Goal: Information Seeking & Learning: Learn about a topic

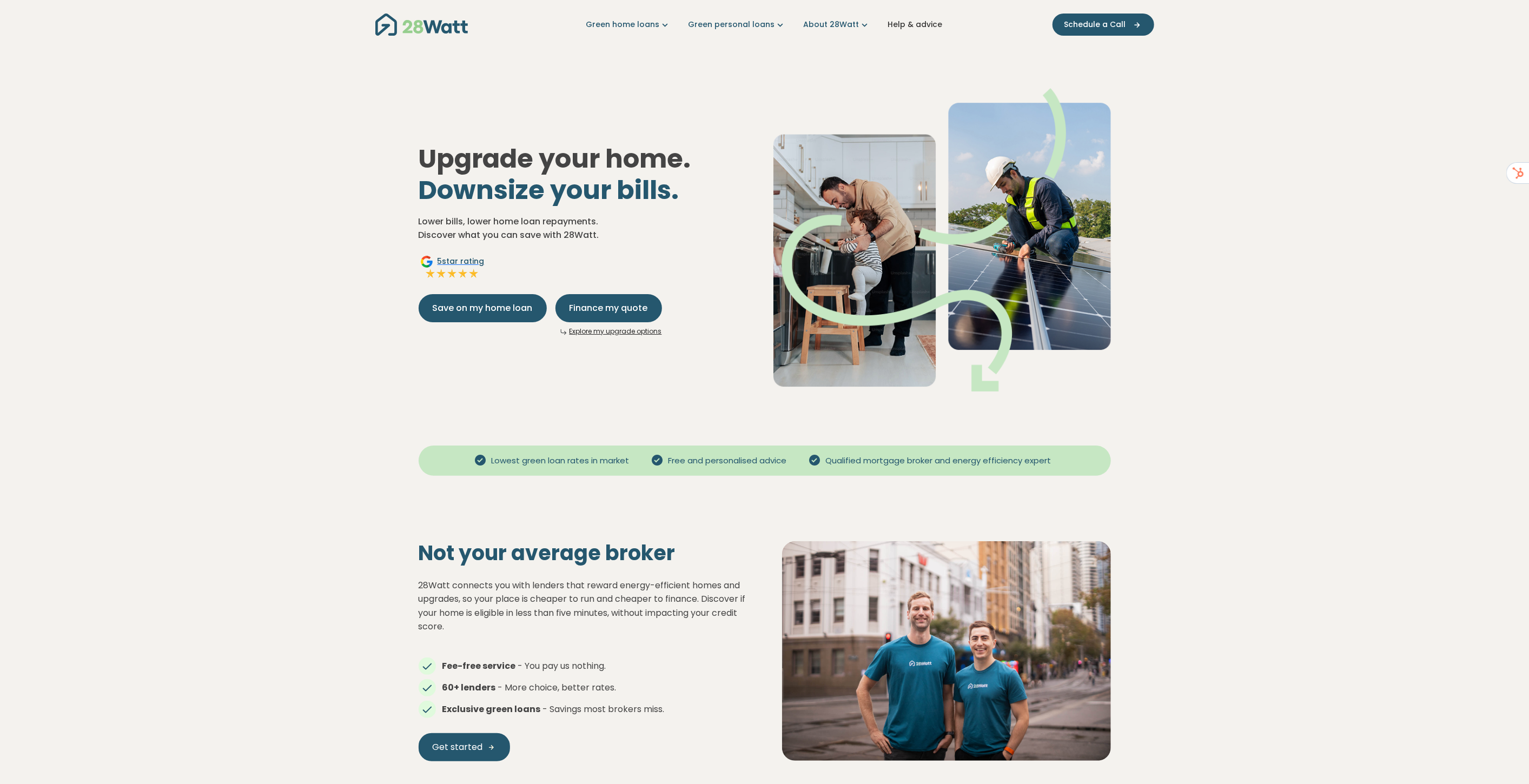
click at [914, 23] on link "Help & advice" at bounding box center [915, 24] width 55 height 12
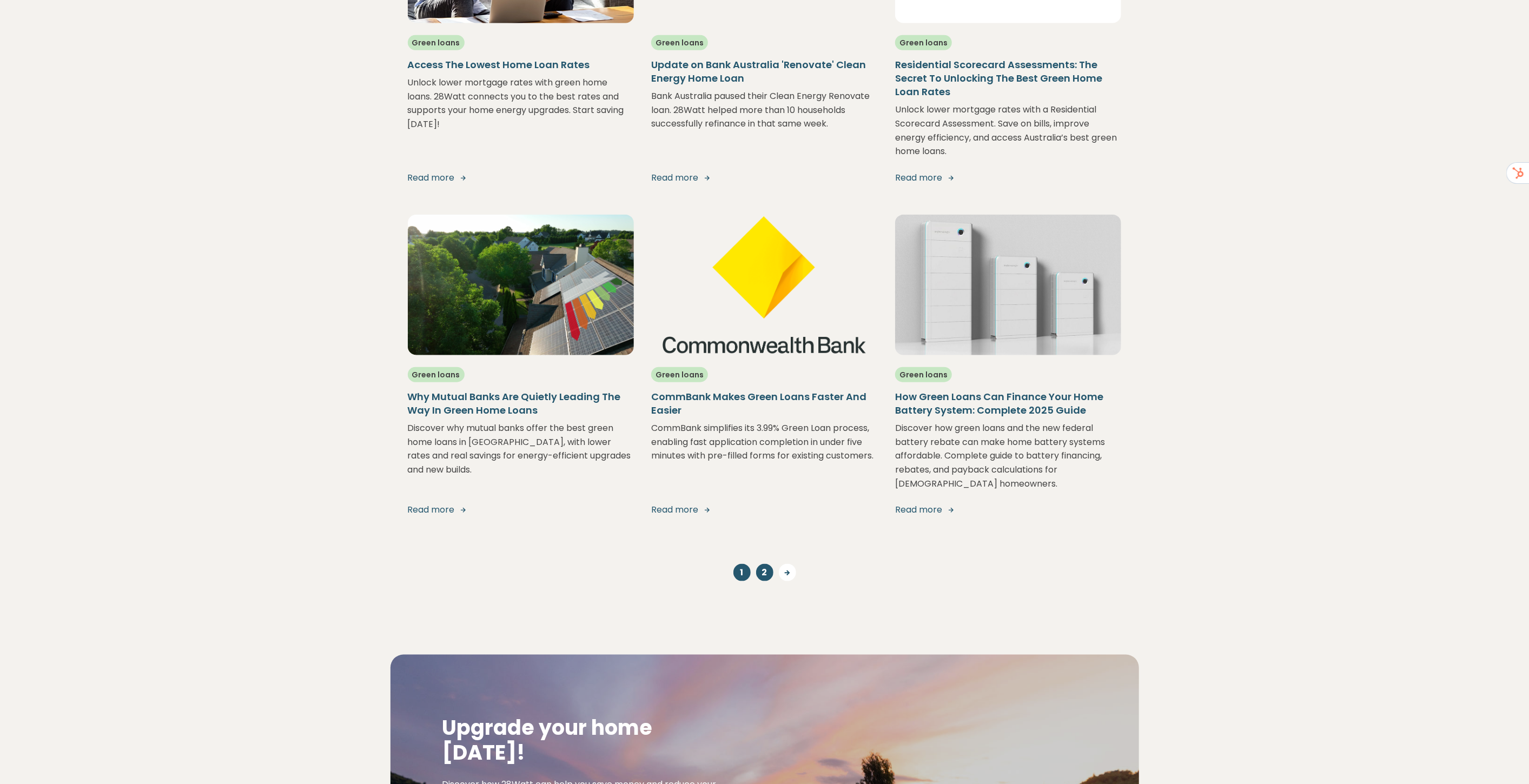
click at [768, 564] on link "2" at bounding box center [764, 572] width 18 height 18
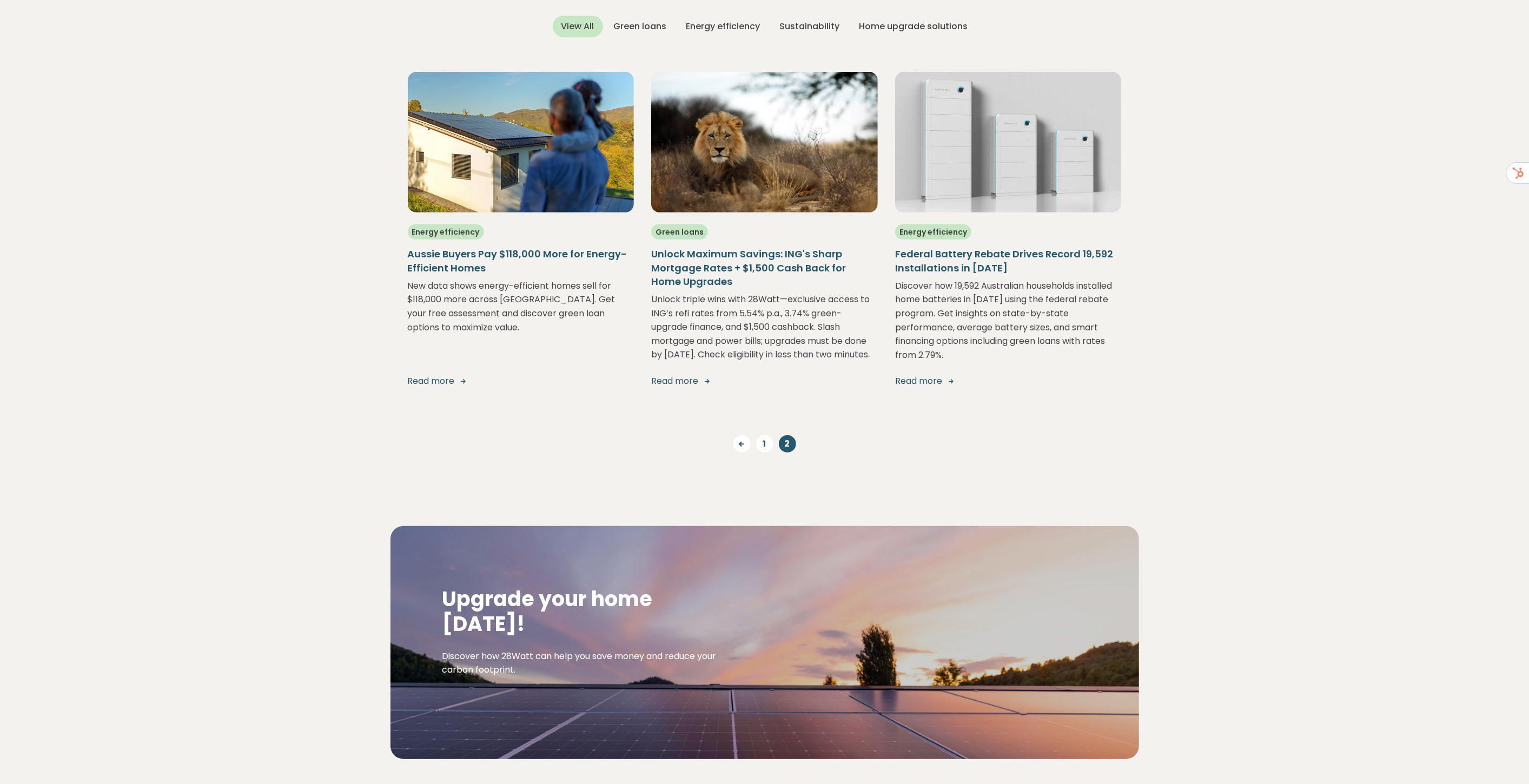
scroll to position [433, 0]
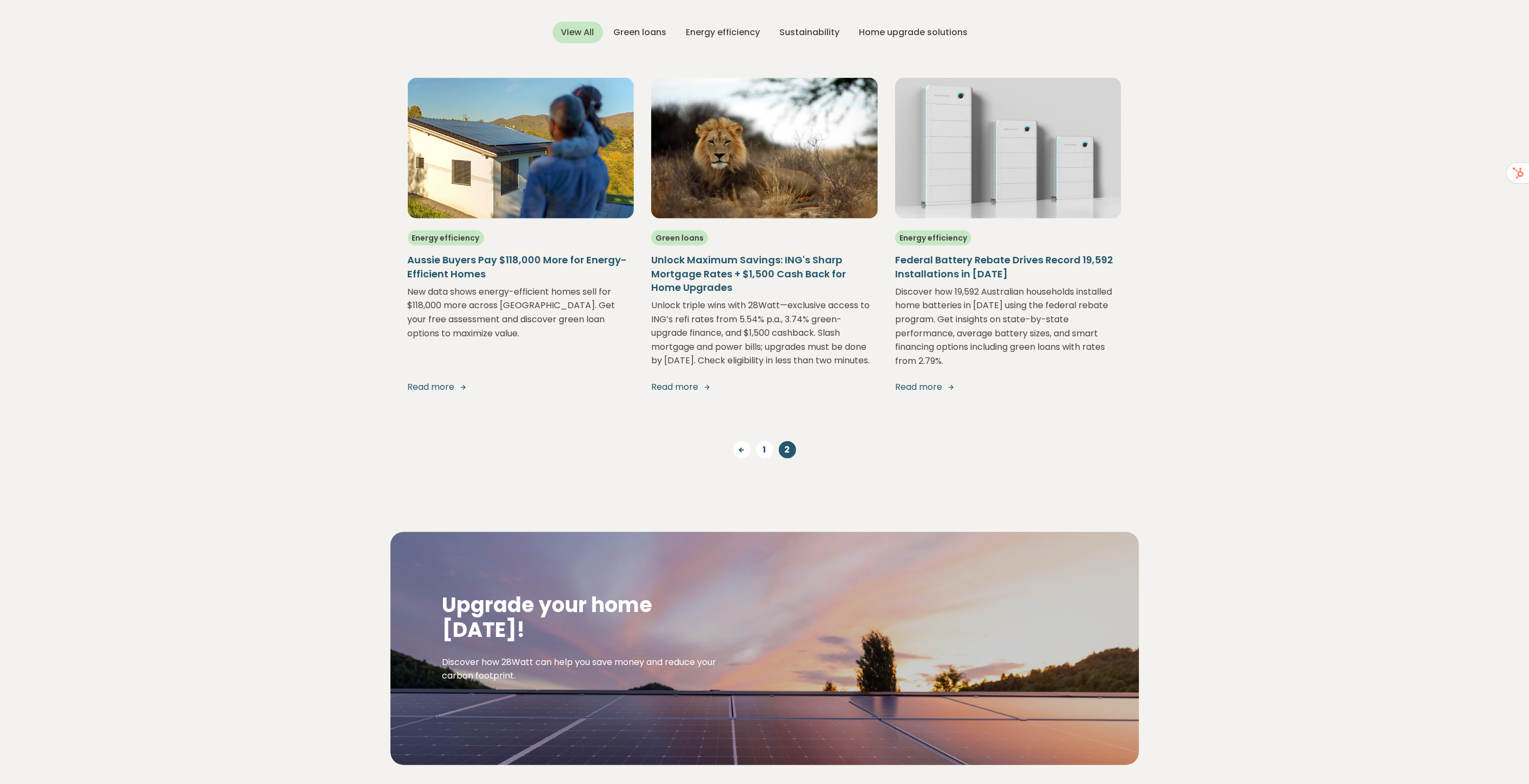
click at [964, 272] on h5 "Federal Battery Rebate Drives Record 19,592 Installations in [DATE]" at bounding box center [1009, 266] width 227 height 27
